Goal: Transaction & Acquisition: Purchase product/service

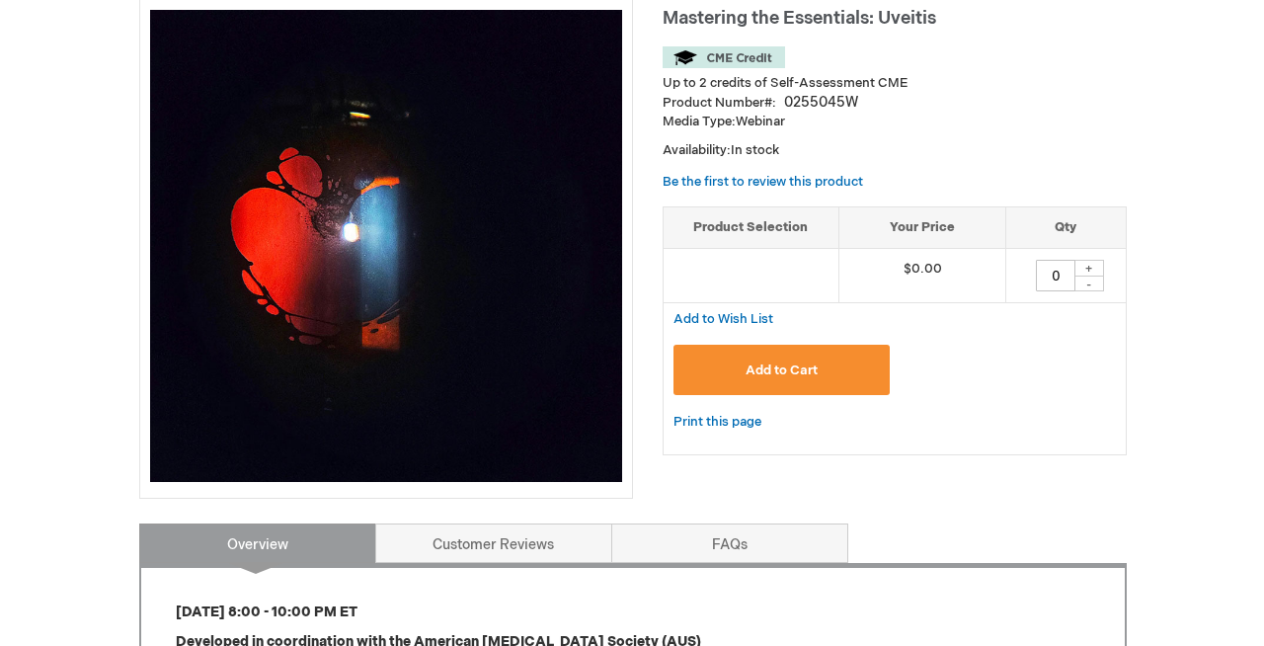
scroll to position [365, 0]
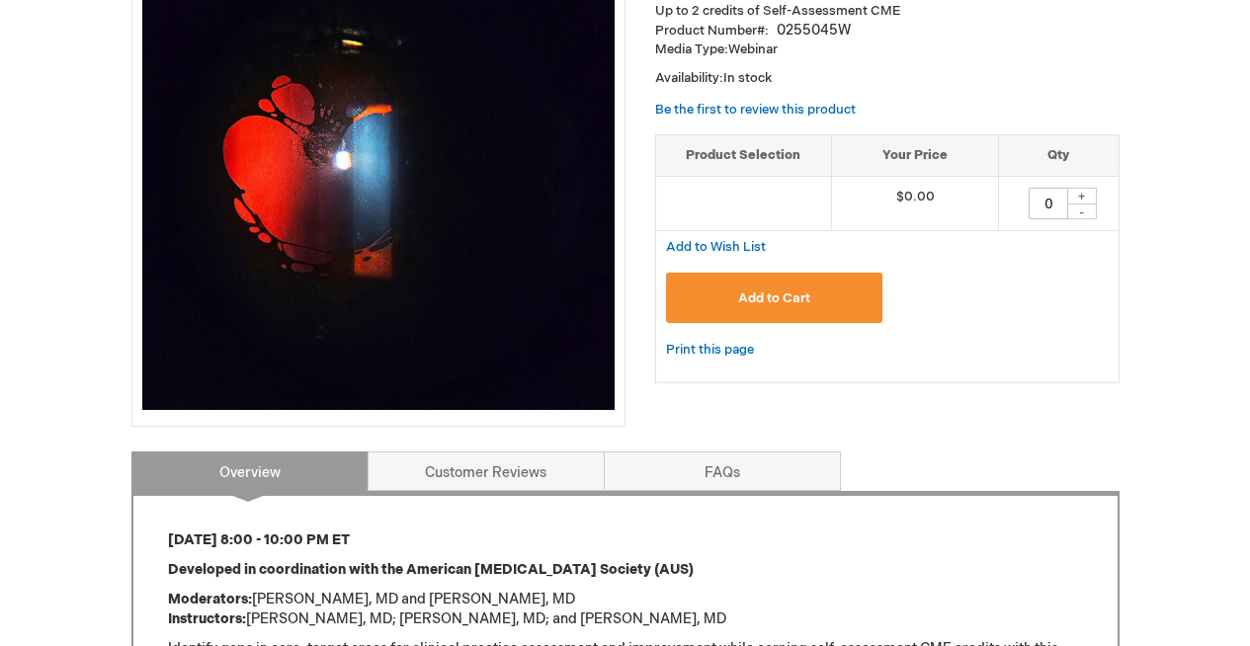
click at [1082, 204] on div "+" at bounding box center [1082, 196] width 30 height 17
type input "1"
click at [796, 306] on span "Add to Cart" at bounding box center [774, 298] width 72 height 16
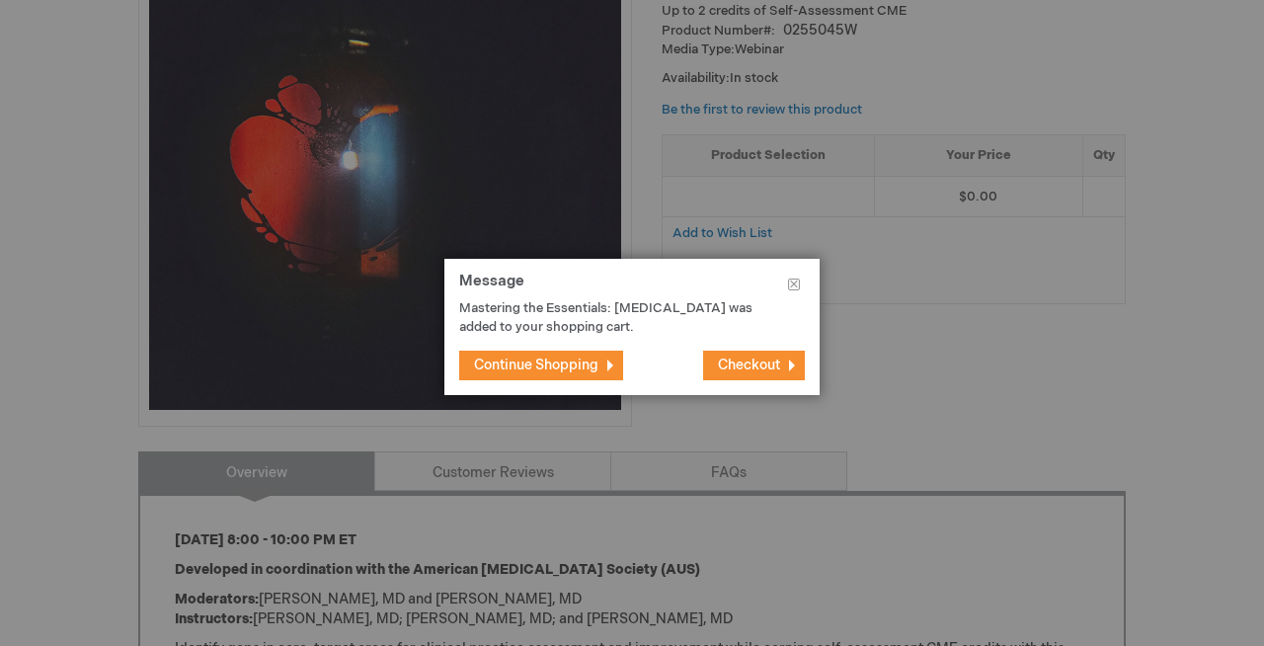
click at [723, 373] on span "Checkout" at bounding box center [749, 365] width 62 height 17
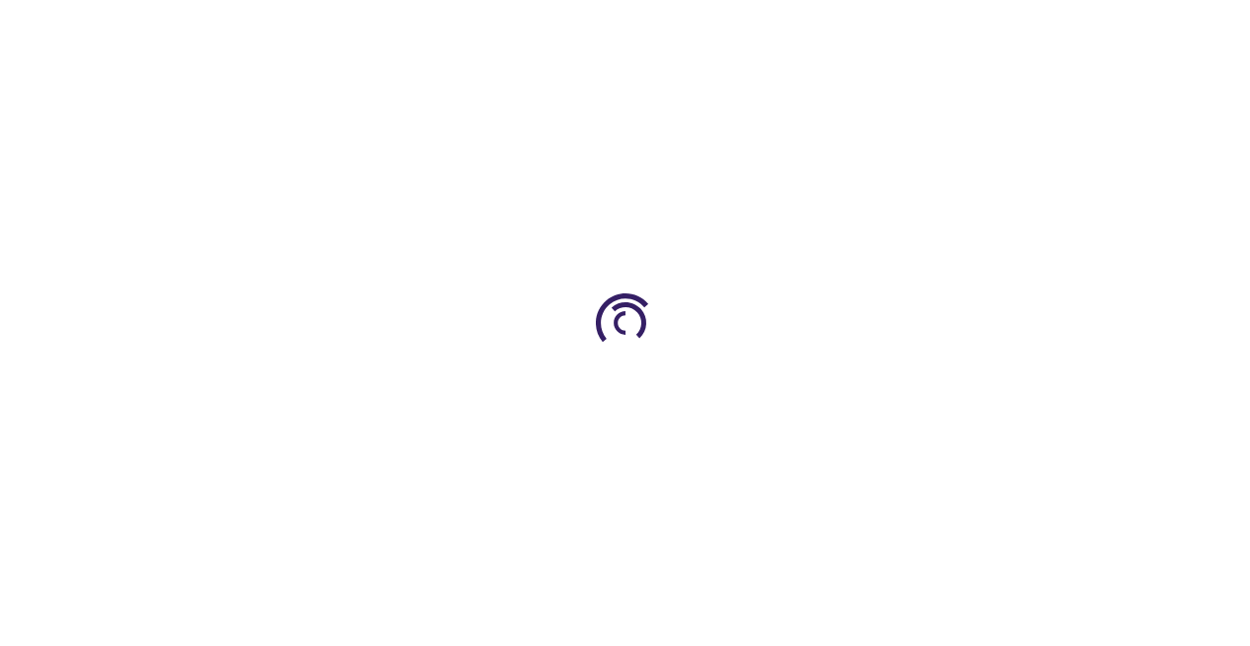
select select "US"
select select "31"
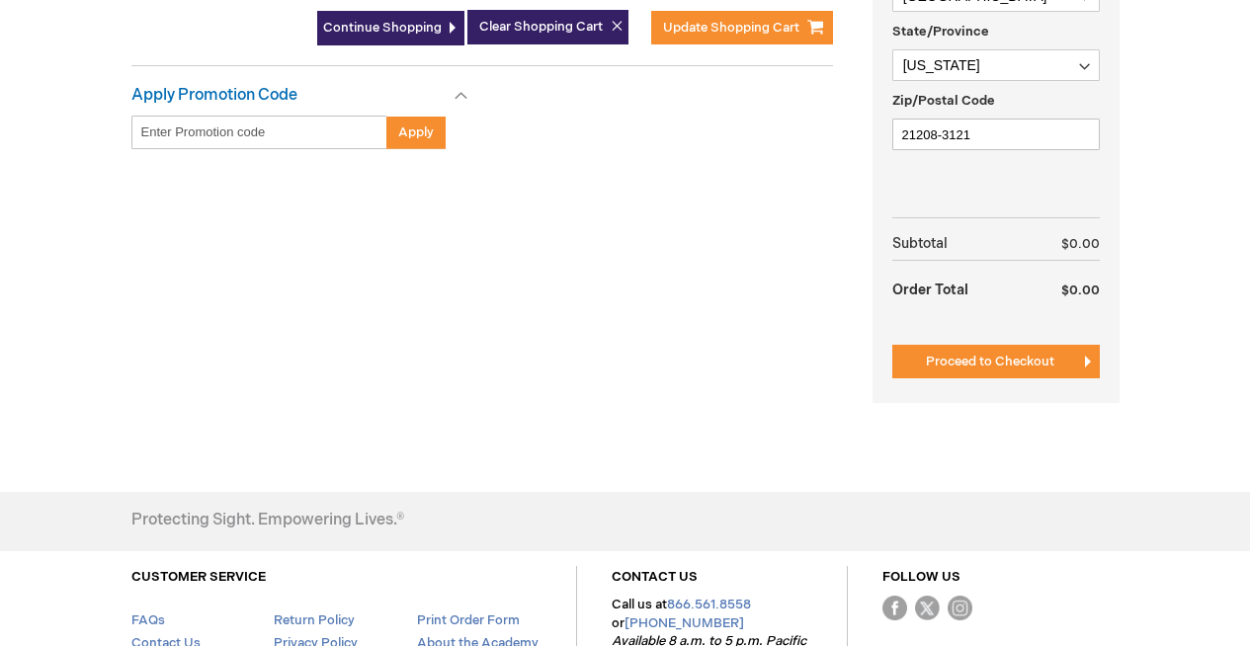
scroll to position [706, 0]
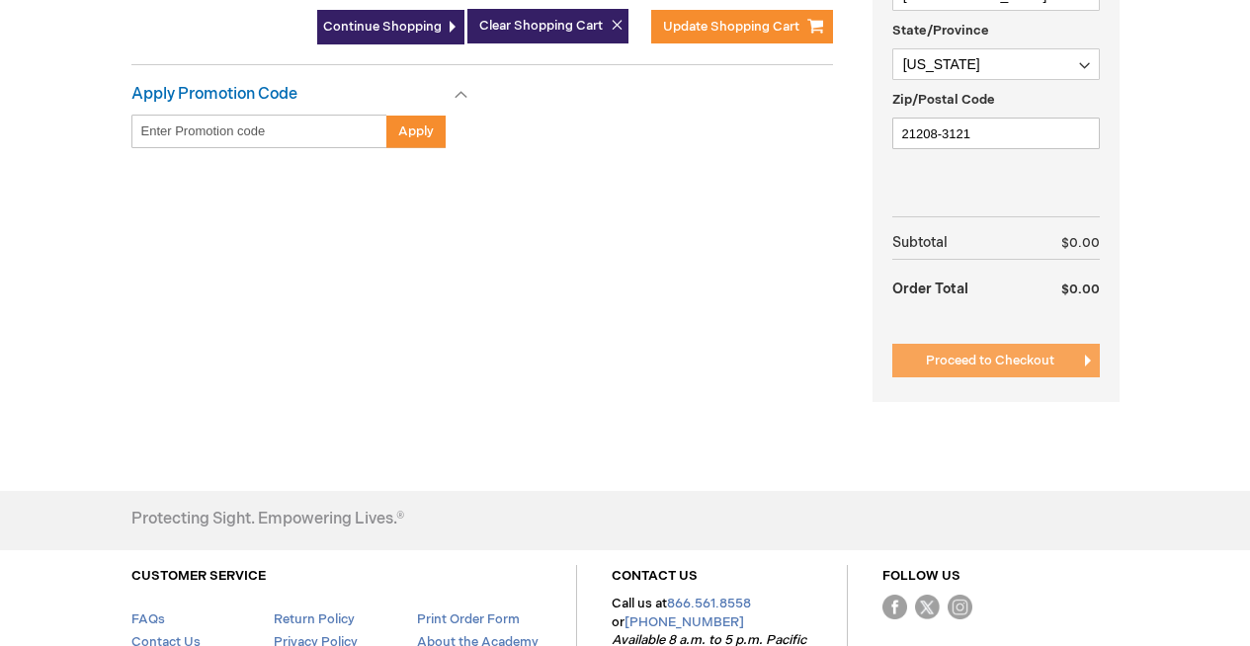
click at [939, 377] on button "Proceed to Checkout" at bounding box center [995, 361] width 207 height 34
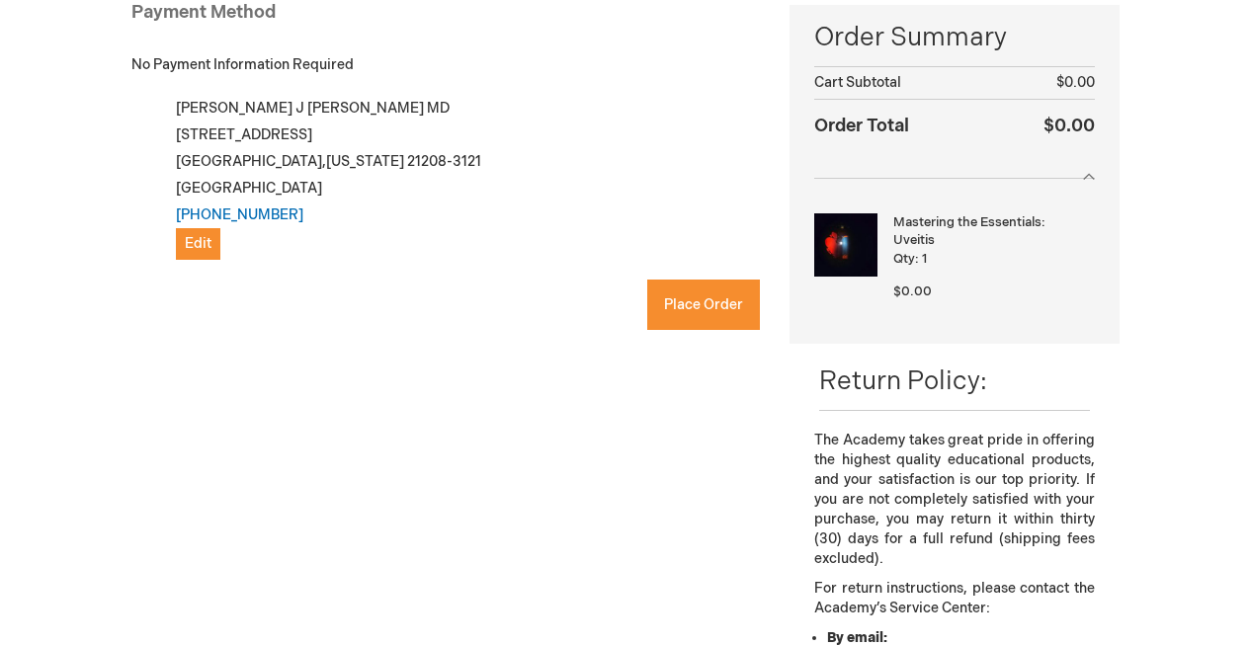
checkbox input "true"
click at [673, 330] on button "Place Order" at bounding box center [703, 305] width 113 height 50
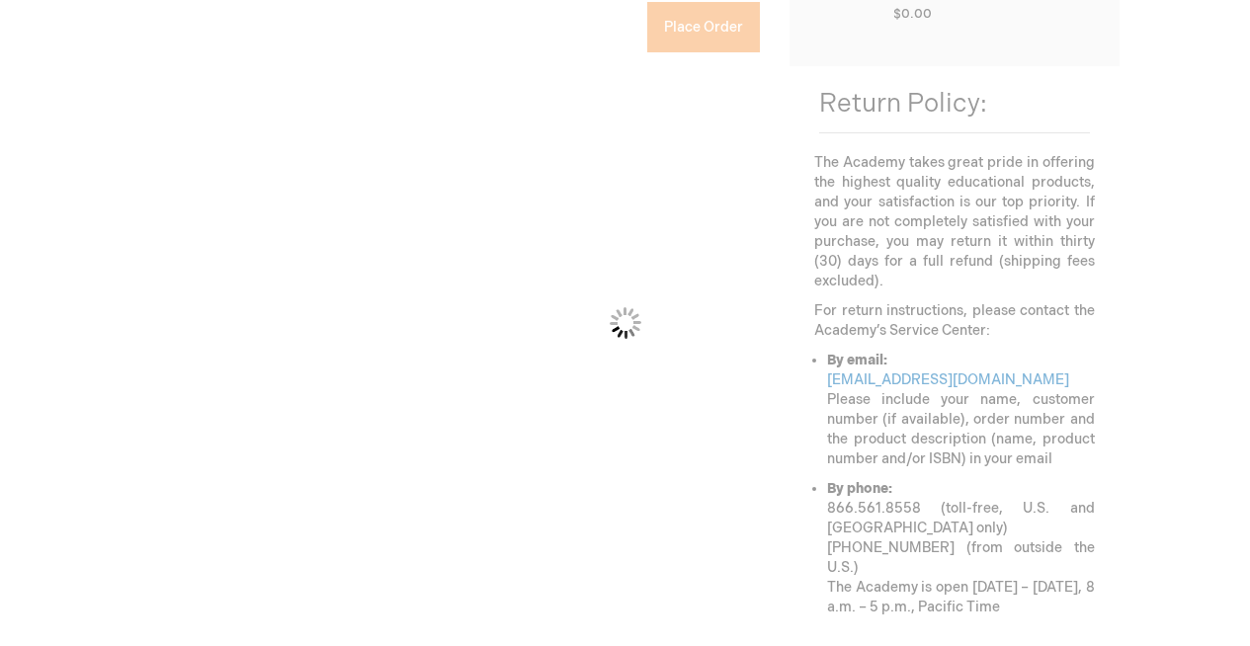
scroll to position [598, 0]
